Goal: Task Accomplishment & Management: Use online tool/utility

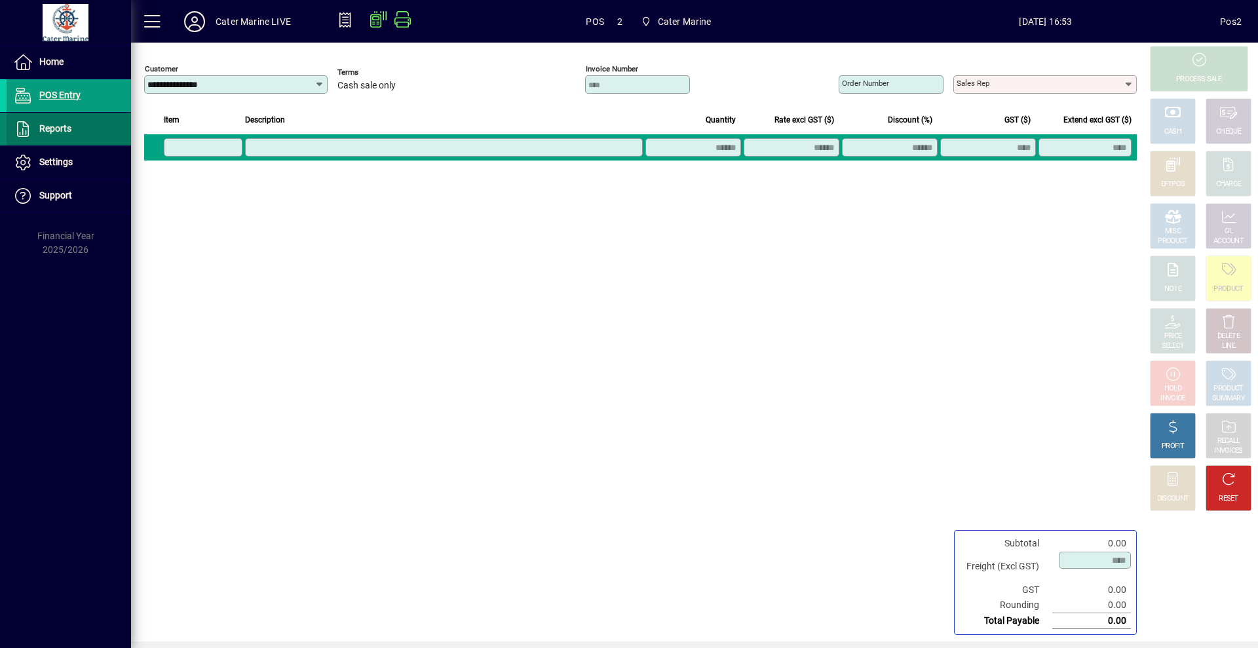
click at [58, 127] on span "Reports" at bounding box center [55, 128] width 32 height 10
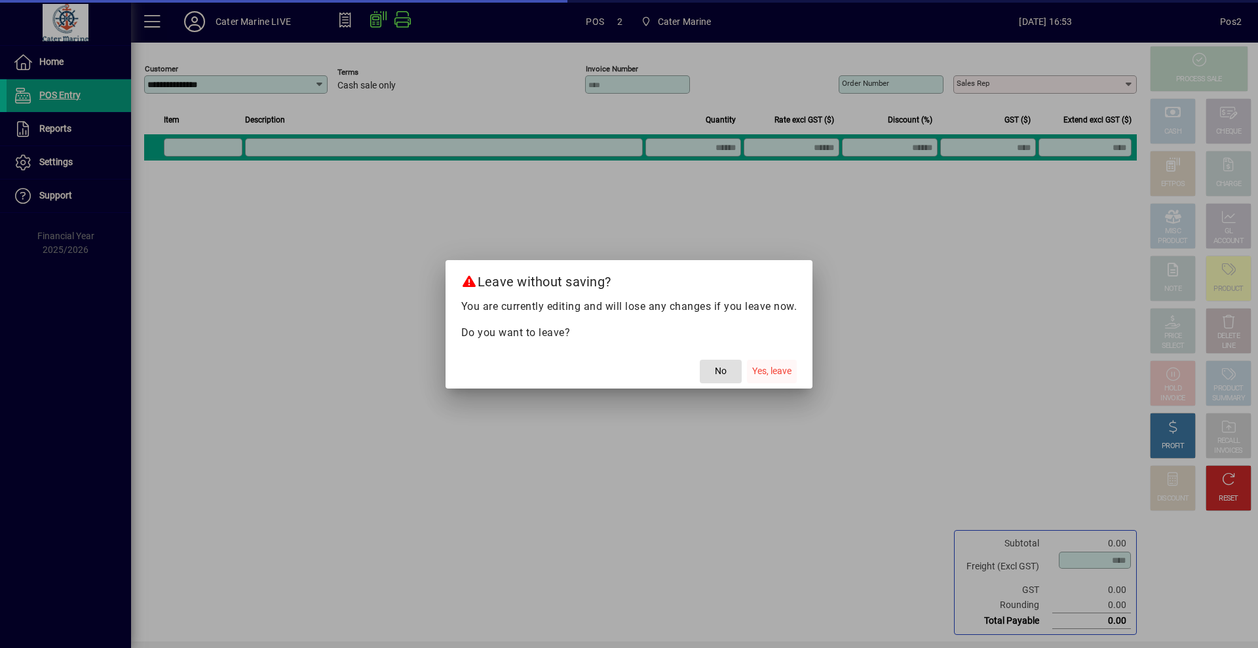
click at [756, 376] on span "Yes, leave" at bounding box center [771, 371] width 39 height 14
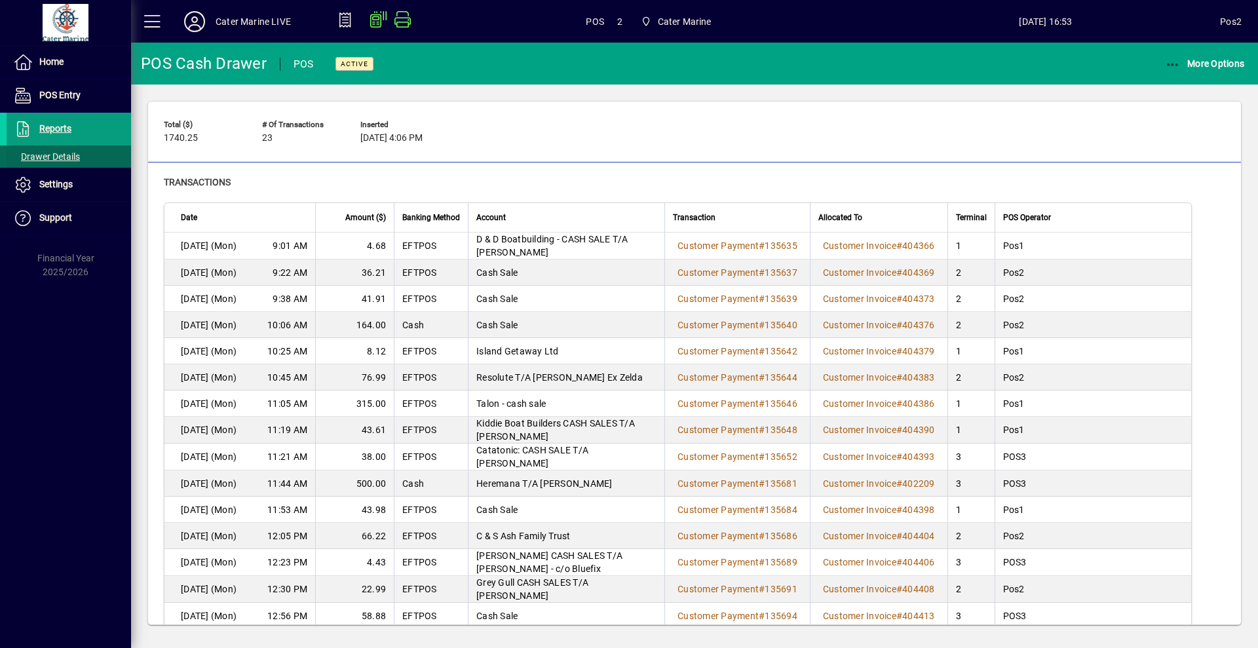
click at [71, 156] on span "Drawer Details" at bounding box center [46, 156] width 67 height 10
click at [57, 132] on span "Reports" at bounding box center [55, 128] width 32 height 10
click at [1220, 64] on span "More Options" at bounding box center [1205, 63] width 80 height 10
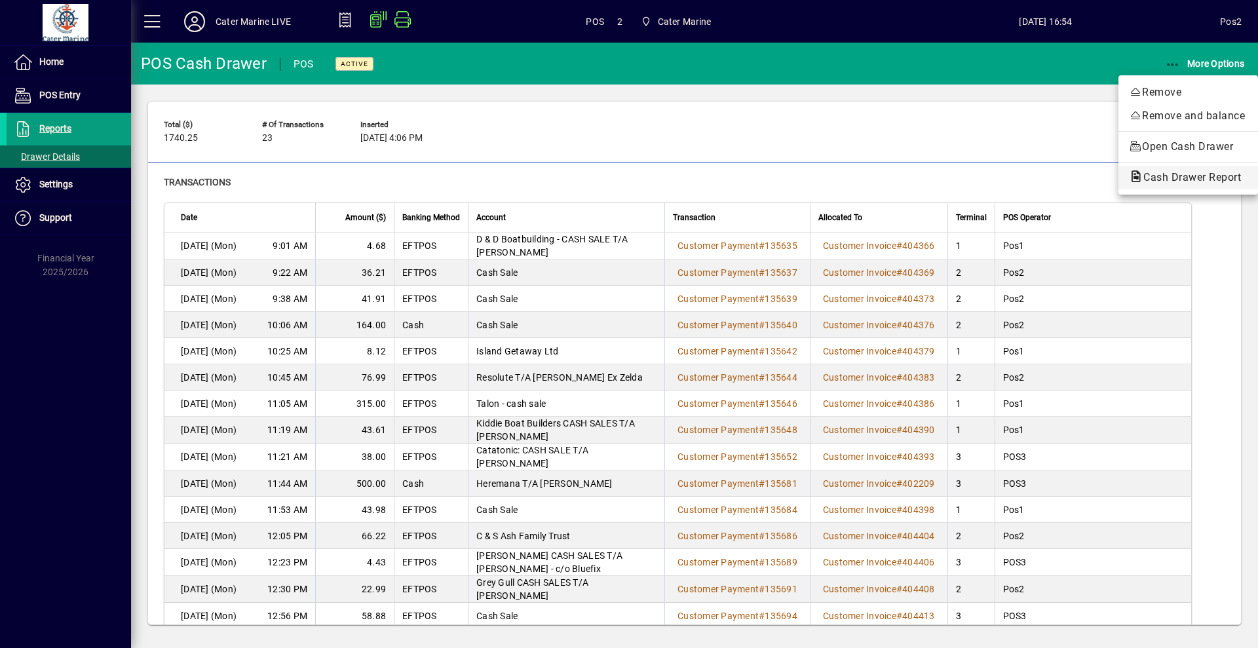
click at [1174, 178] on span "Cash Drawer Report" at bounding box center [1188, 177] width 119 height 12
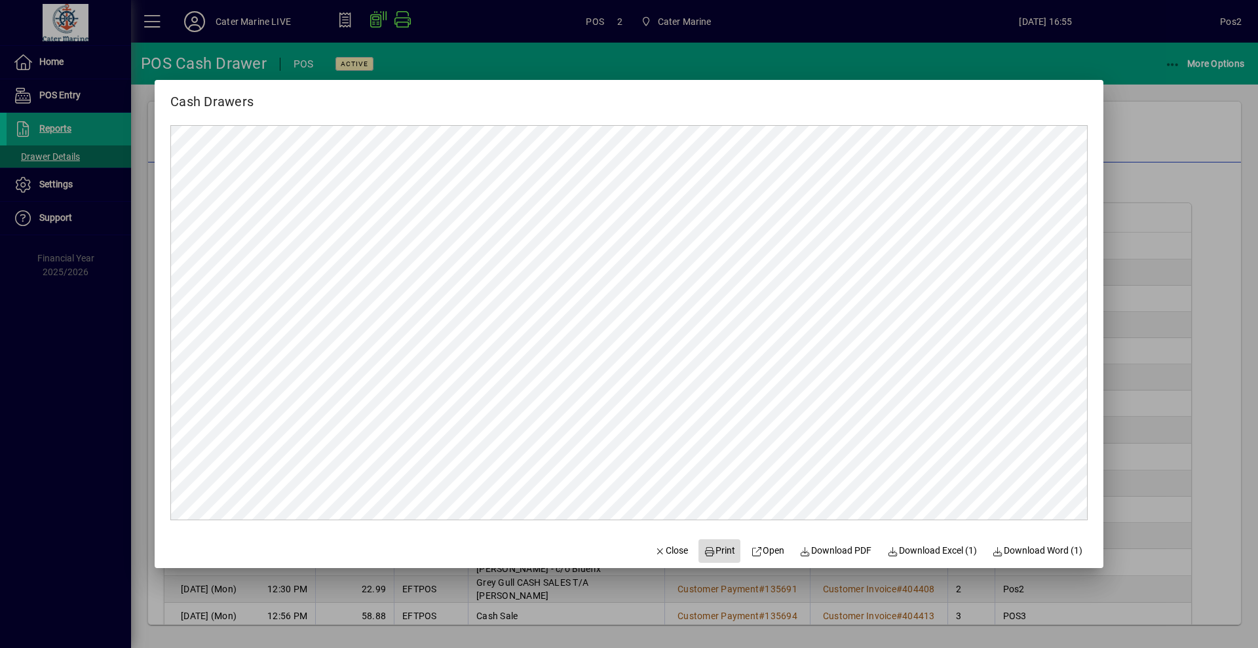
click at [717, 551] on span "Print" at bounding box center [718, 551] width 31 height 14
click at [660, 550] on span "Close" at bounding box center [671, 551] width 34 height 14
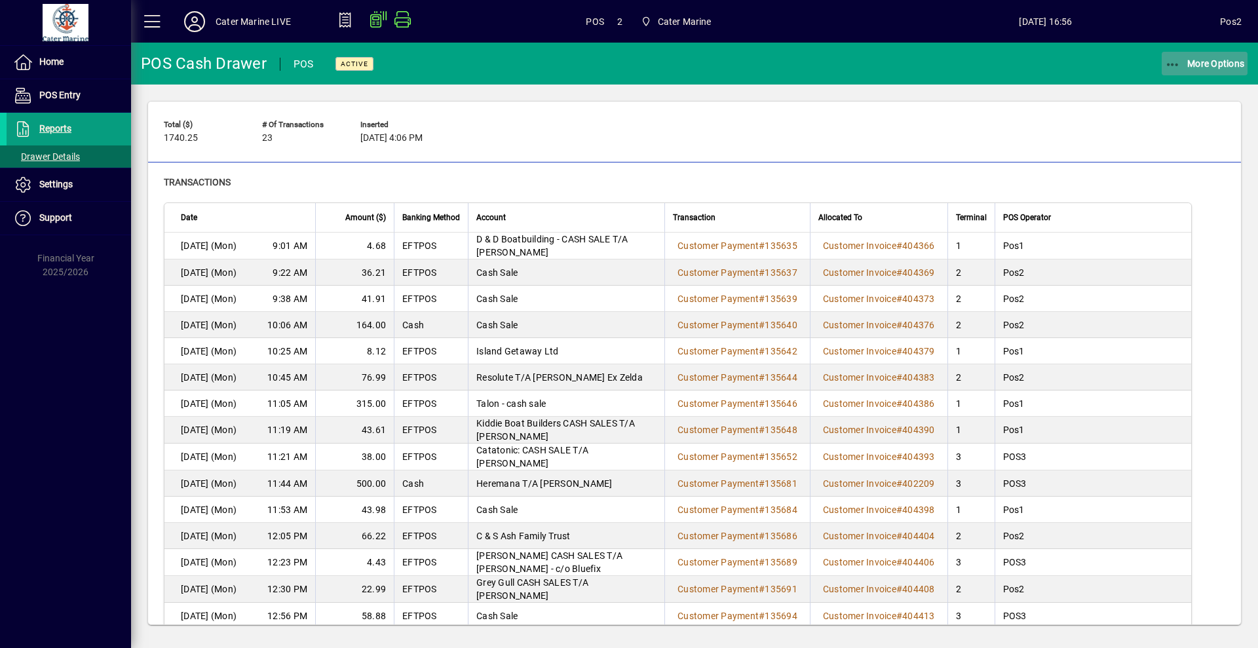
click at [1212, 67] on span "More Options" at bounding box center [1205, 63] width 80 height 10
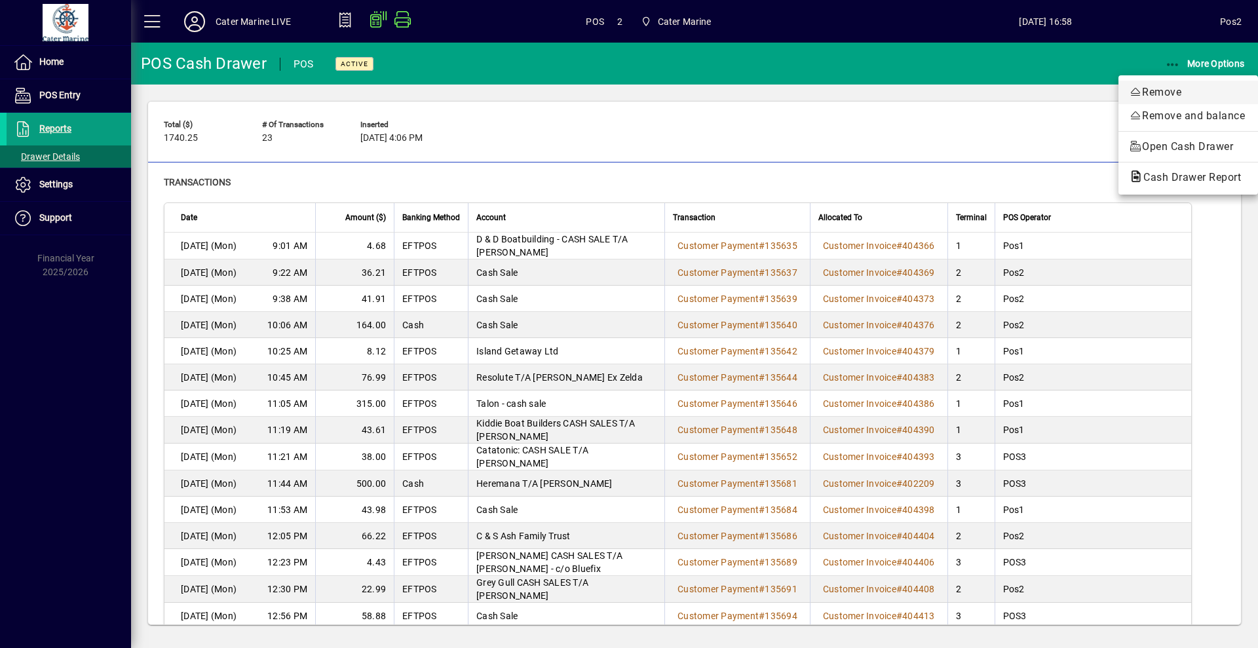
click at [1170, 94] on span "Remove" at bounding box center [1188, 92] width 119 height 16
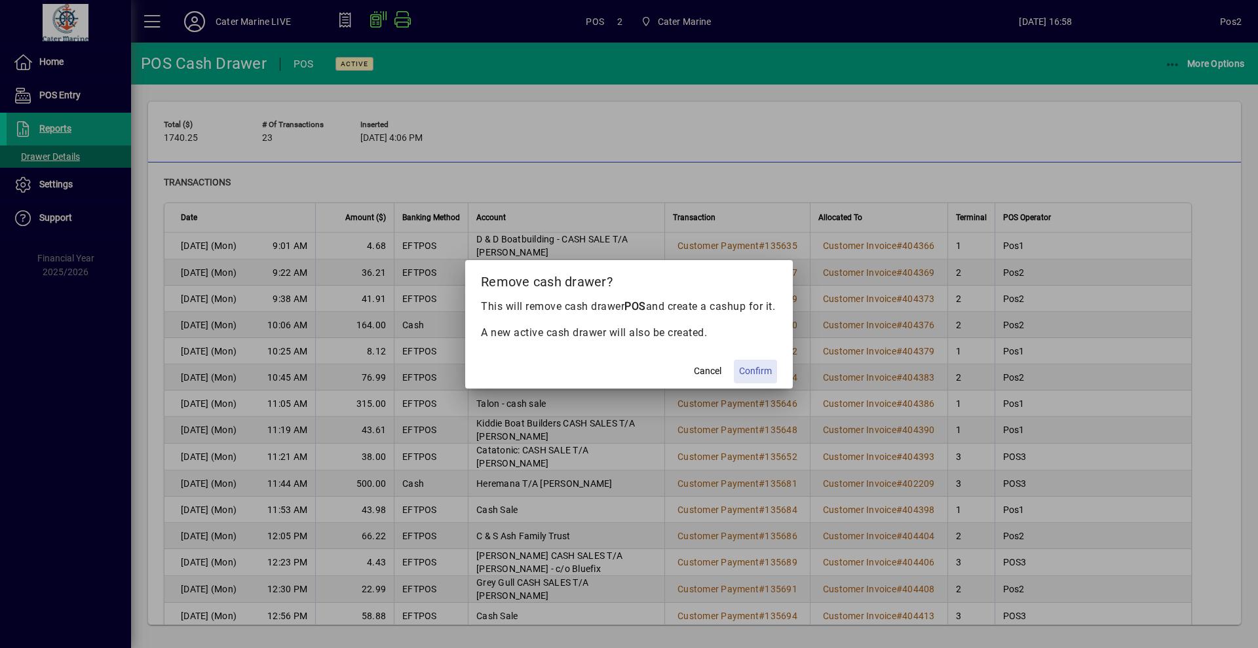
click at [754, 378] on span "Confirm" at bounding box center [755, 371] width 33 height 14
